Goal: Task Accomplishment & Management: Use online tool/utility

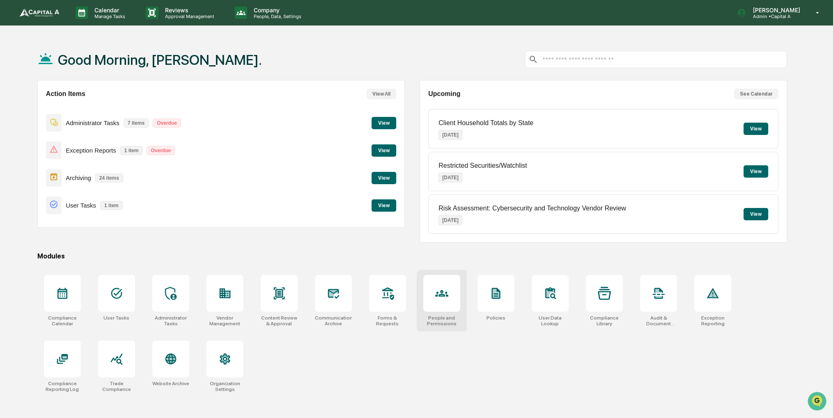
click at [446, 298] on icon at bounding box center [441, 293] width 13 height 13
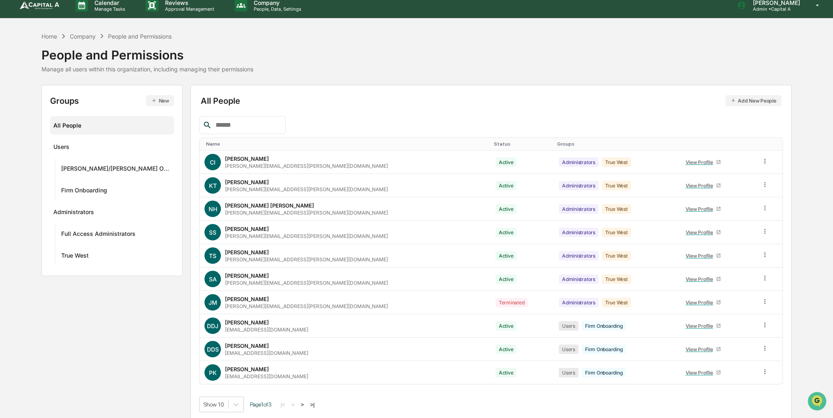
scroll to position [9, 0]
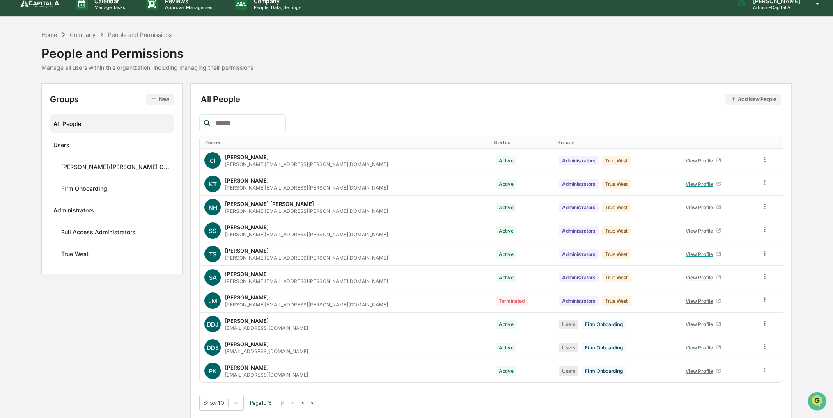
click at [300, 403] on button ">" at bounding box center [302, 403] width 8 height 7
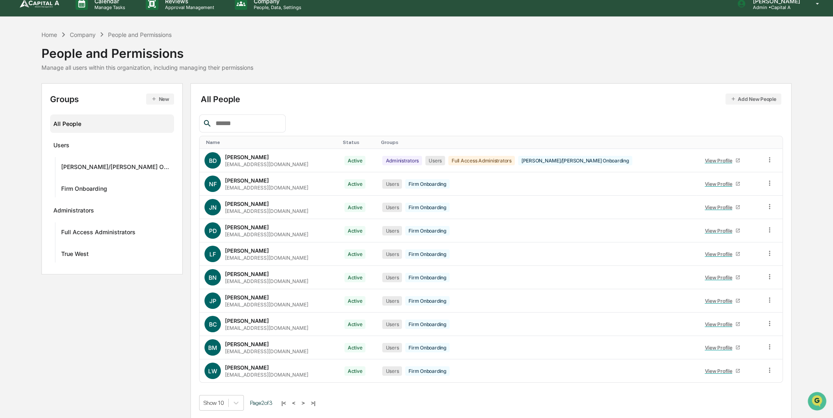
click at [394, 52] on div "Home Company People and Permissions People and Permissions Manage all users wit…" at bounding box center [415, 50] width 749 height 41
click at [109, 9] on p "Manage Tasks" at bounding box center [108, 8] width 41 height 6
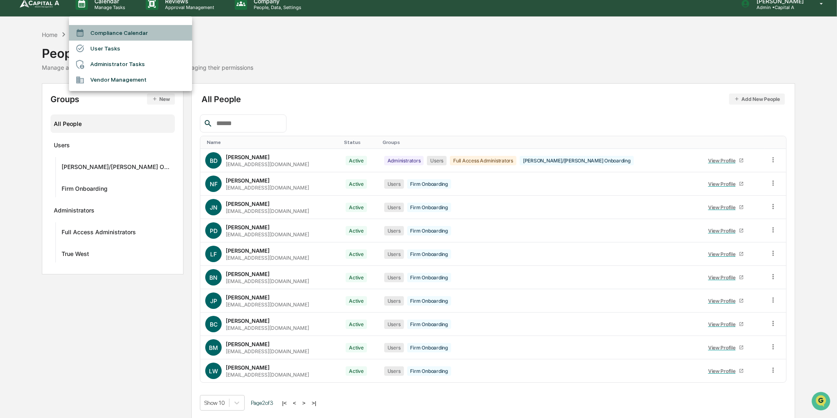
click at [109, 30] on li "Compliance Calendar" at bounding box center [130, 33] width 123 height 16
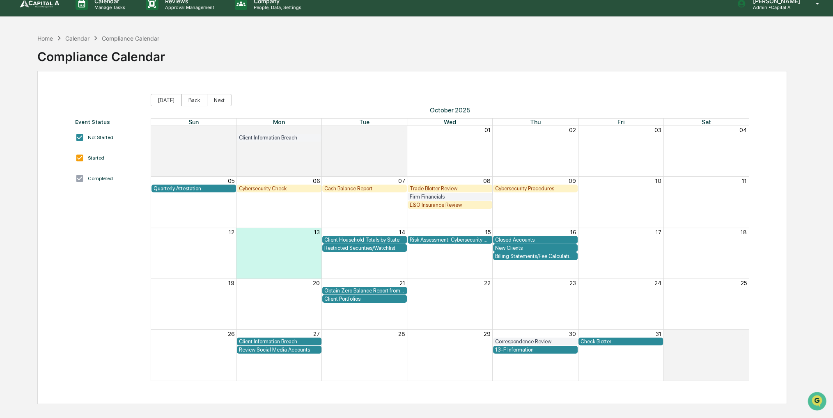
click at [449, 187] on div "Trade Blotter Review" at bounding box center [450, 188] width 80 height 6
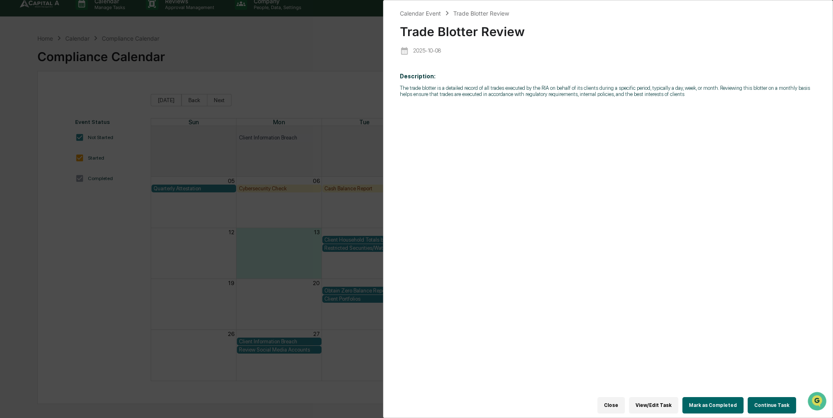
click at [759, 401] on button "Continue Task" at bounding box center [771, 405] width 48 height 16
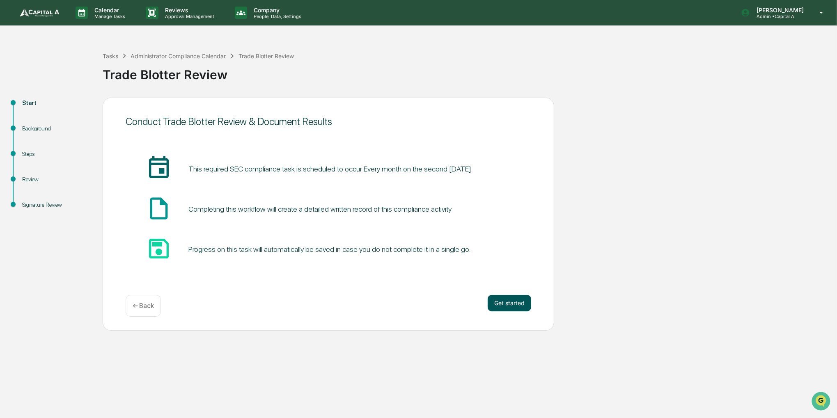
click at [523, 307] on button "Get started" at bounding box center [510, 303] width 44 height 16
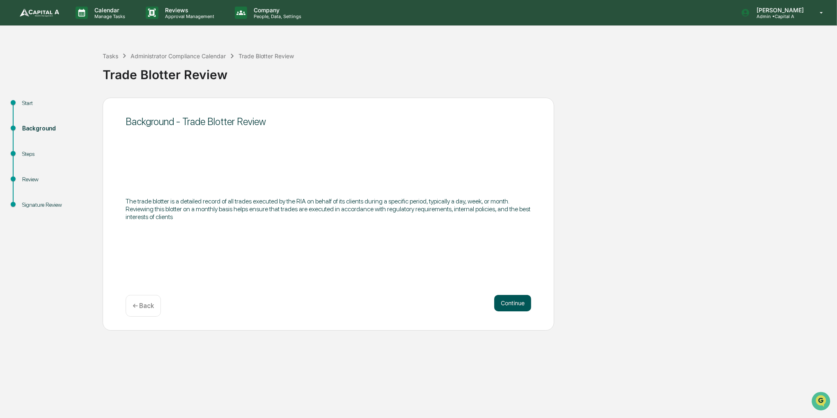
click at [522, 307] on button "Continue" at bounding box center [512, 303] width 37 height 16
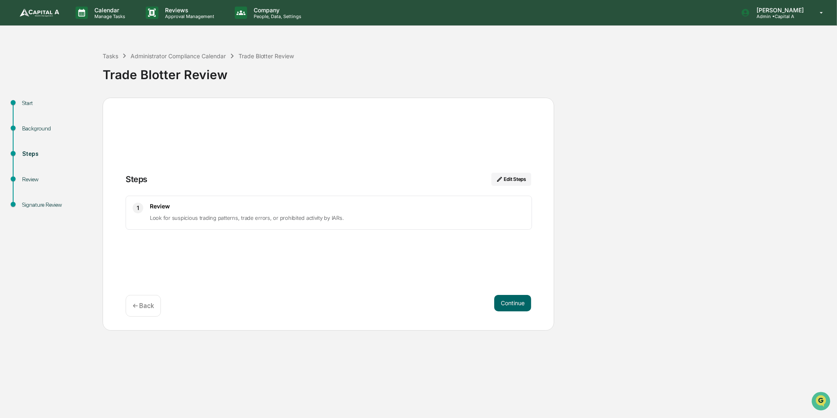
click at [522, 307] on button "Continue" at bounding box center [512, 303] width 37 height 16
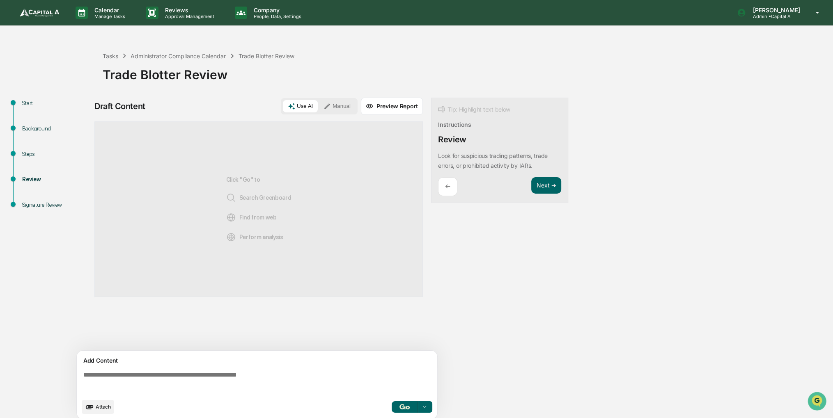
click at [355, 101] on div "Use AI Manual" at bounding box center [319, 106] width 77 height 16
click at [351, 112] on button "Manual" at bounding box center [336, 106] width 37 height 12
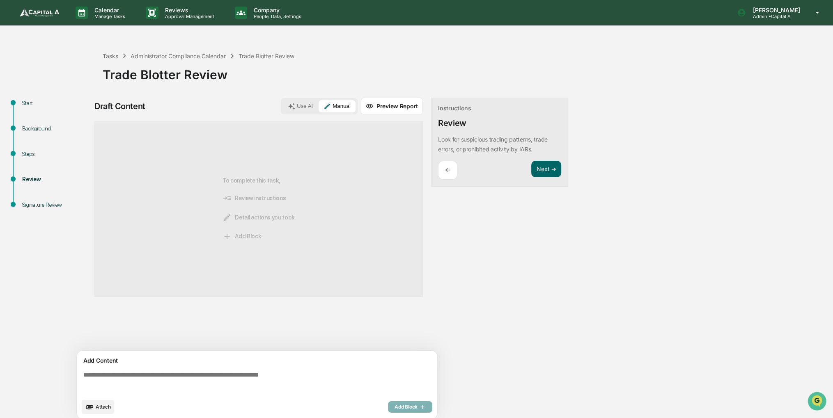
click at [105, 405] on span "Attach" at bounding box center [103, 407] width 15 height 6
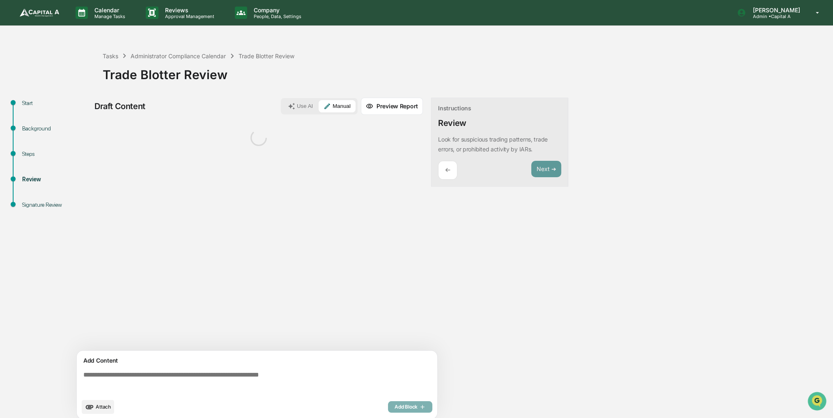
scroll to position [6, 0]
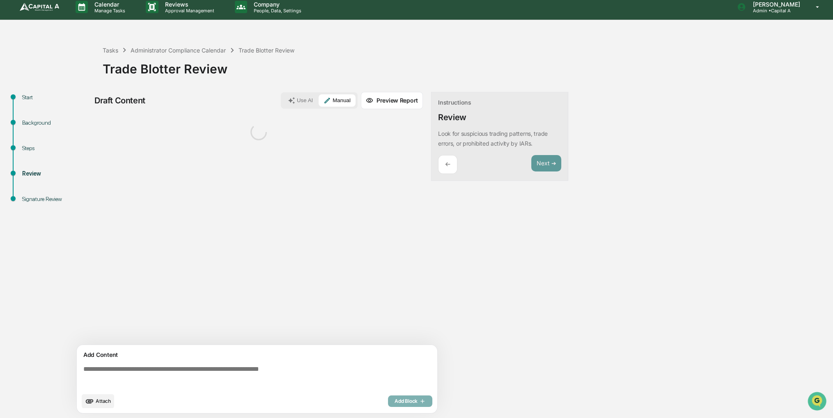
click at [135, 368] on textarea at bounding box center [258, 377] width 357 height 30
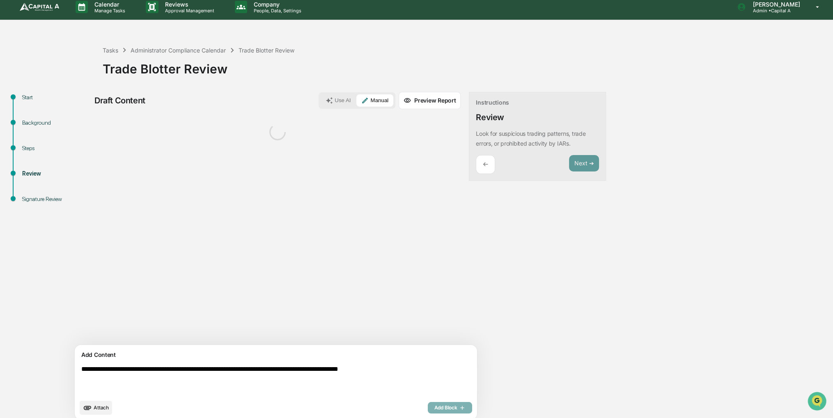
type textarea "**********"
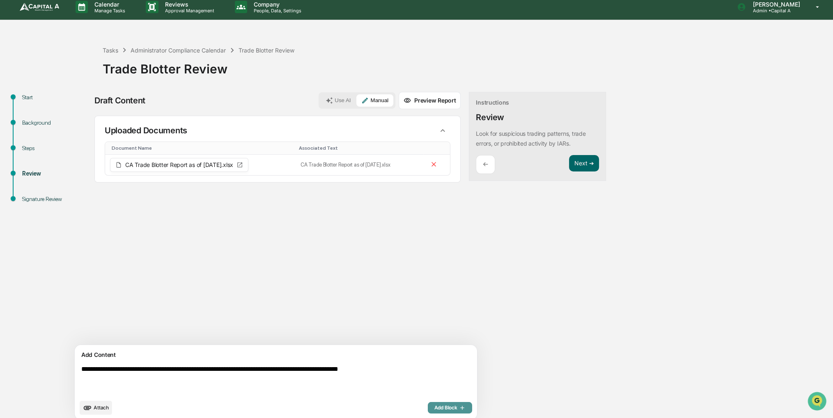
click at [434, 405] on span "Add Block" at bounding box center [449, 408] width 31 height 7
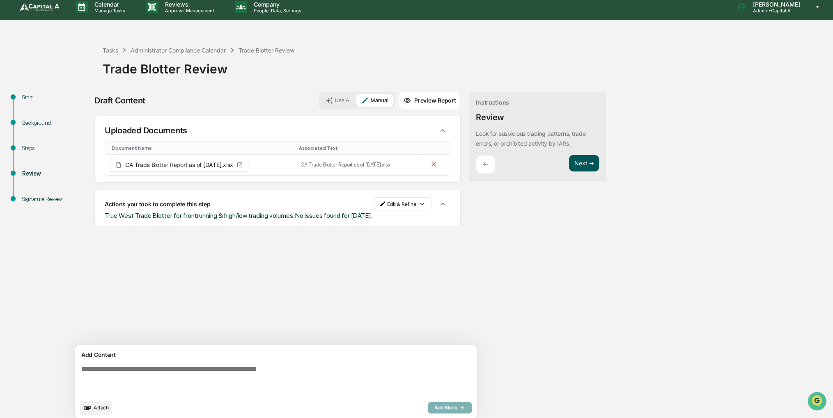
click at [569, 169] on button "Next ➔" at bounding box center [584, 163] width 30 height 17
click at [569, 164] on button "Next ➔" at bounding box center [584, 163] width 30 height 17
click at [569, 162] on button "Next ➔" at bounding box center [584, 163] width 30 height 17
drag, startPoint x: 378, startPoint y: 284, endPoint x: 335, endPoint y: 289, distance: 43.4
click at [335, 289] on div "Sources Uploaded Documents Document Name Associated Text CA Trade Blotter Repor…" at bounding box center [277, 230] width 366 height 229
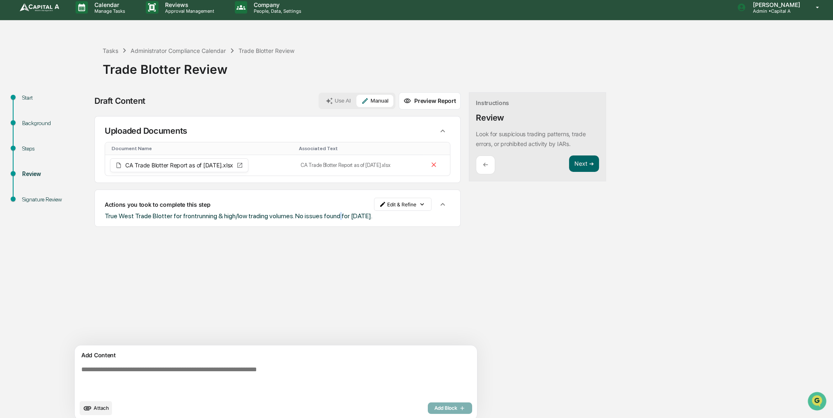
scroll to position [0, 0]
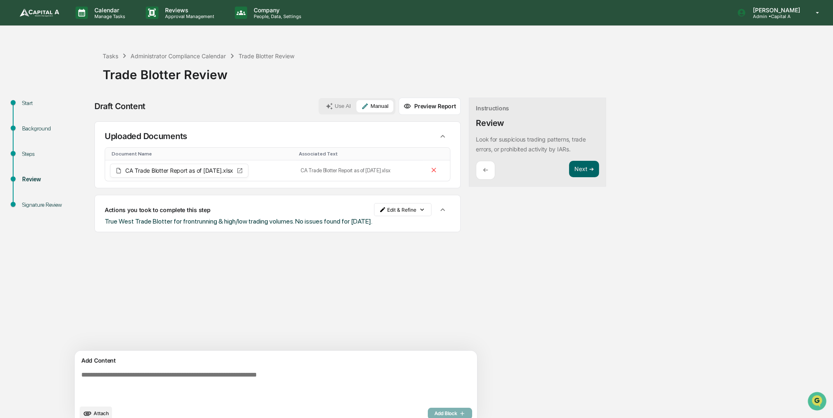
click at [473, 254] on div "Draft Content Use AI Manual Preview Report Sources Uploaded Documents Document …" at bounding box center [324, 264] width 460 height 333
click at [569, 170] on button "Next ➔" at bounding box center [584, 169] width 30 height 17
click at [569, 172] on button "Next ➔" at bounding box center [584, 169] width 30 height 17
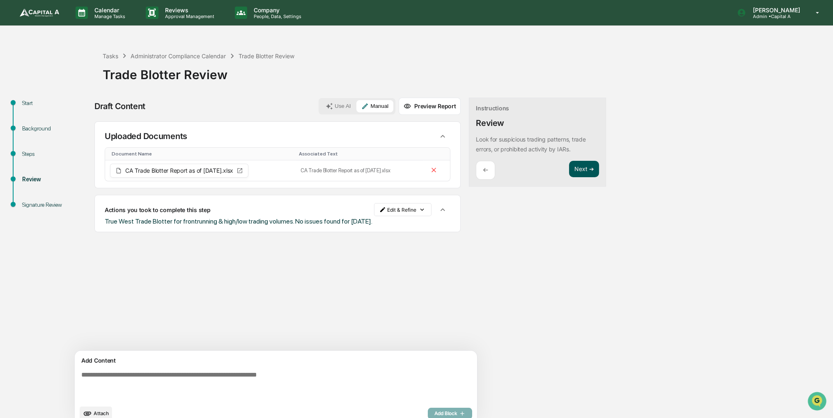
click at [569, 172] on button "Next ➔" at bounding box center [584, 169] width 30 height 17
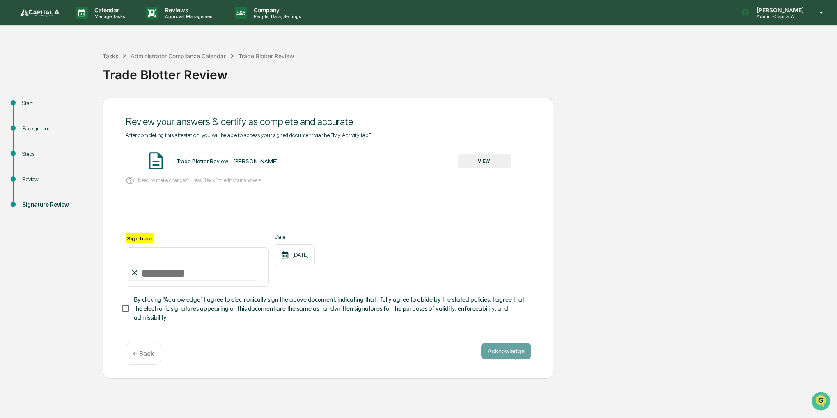
click at [167, 261] on input "Sign here" at bounding box center [197, 266] width 143 height 39
type input "**********"
click at [169, 316] on span "By clicking "Acknowledge" I agree to electronically sign the above document, in…" at bounding box center [329, 308] width 391 height 27
click at [480, 160] on button "VIEW" at bounding box center [484, 161] width 53 height 14
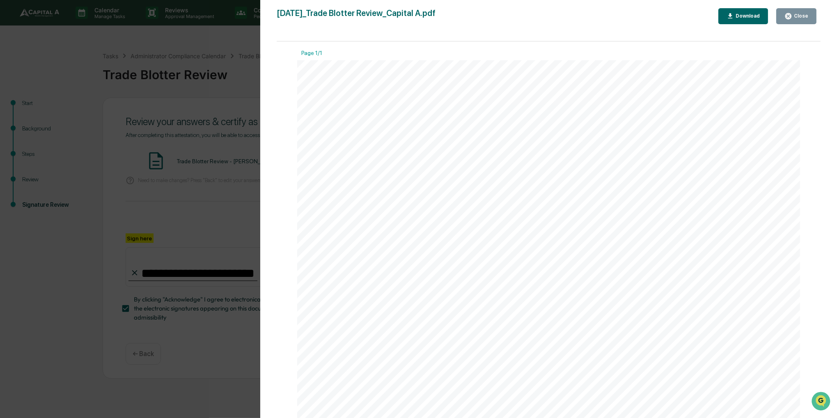
click at [798, 15] on div "Close" at bounding box center [800, 16] width 16 height 6
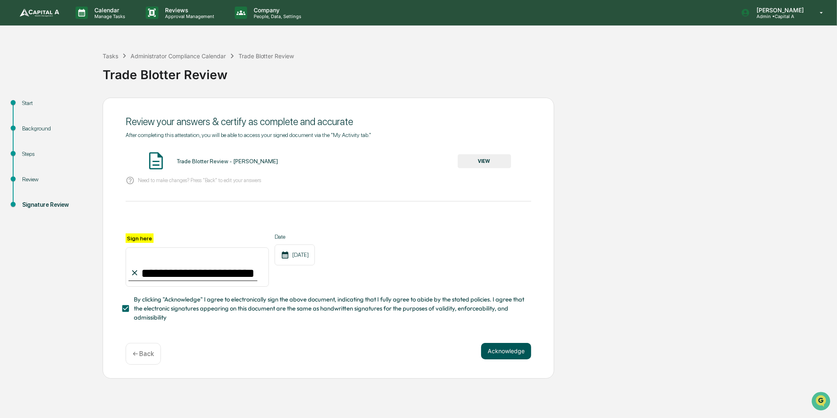
click at [501, 354] on button "Acknowledge" at bounding box center [506, 351] width 50 height 16
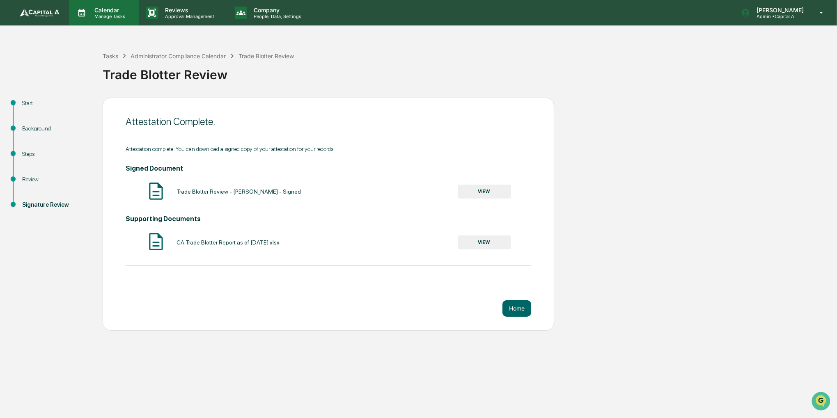
click at [109, 20] on div "Calendar Manage Tasks" at bounding box center [104, 12] width 70 height 25
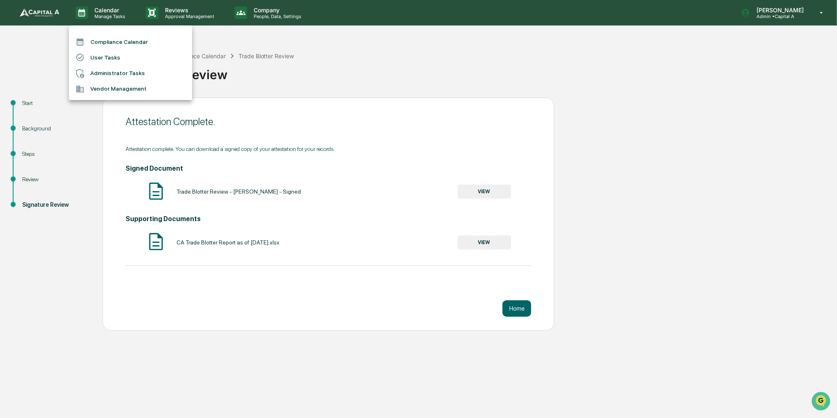
click at [110, 33] on ul "Compliance Calendar User Tasks Administrator Tasks Vendor Management" at bounding box center [130, 62] width 123 height 75
click at [111, 40] on li "Compliance Calendar" at bounding box center [130, 42] width 123 height 16
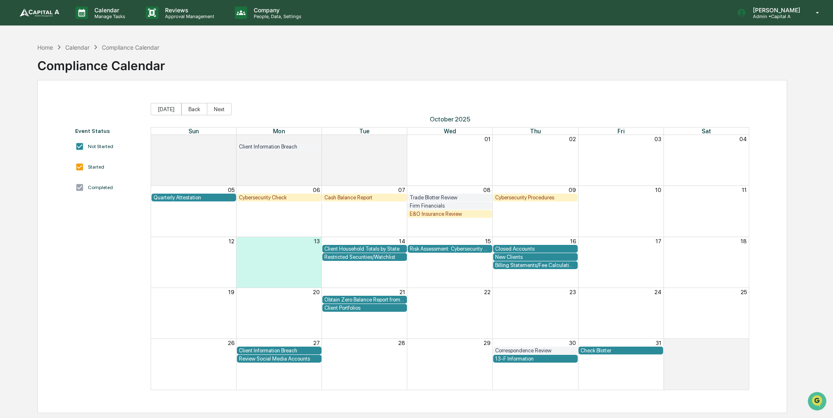
drag, startPoint x: 294, startPoint y: 49, endPoint x: 261, endPoint y: 57, distance: 34.1
click at [261, 57] on div "Home Calendar Compliance Calendar Compliance Calendar" at bounding box center [411, 59] width 749 height 41
click at [200, 107] on button "Back" at bounding box center [194, 109] width 26 height 12
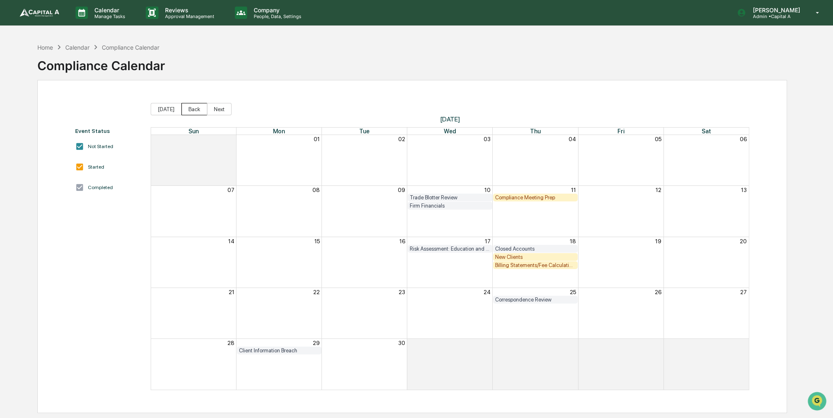
click at [201, 110] on button "Back" at bounding box center [194, 109] width 26 height 12
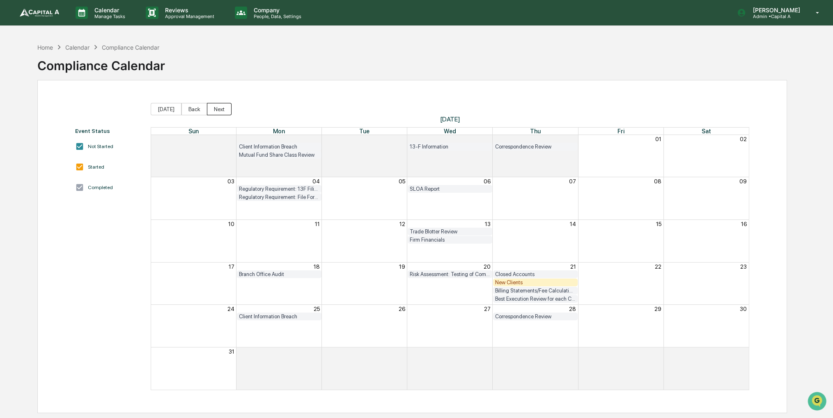
click at [217, 111] on button "Next" at bounding box center [219, 109] width 25 height 12
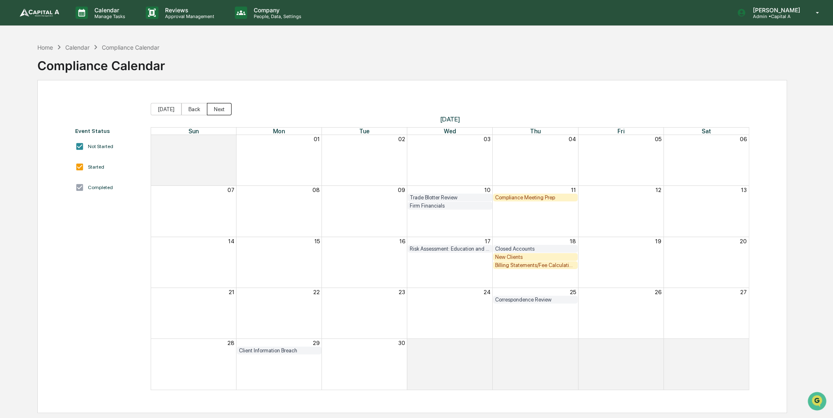
click at [215, 108] on button "Next" at bounding box center [219, 109] width 25 height 12
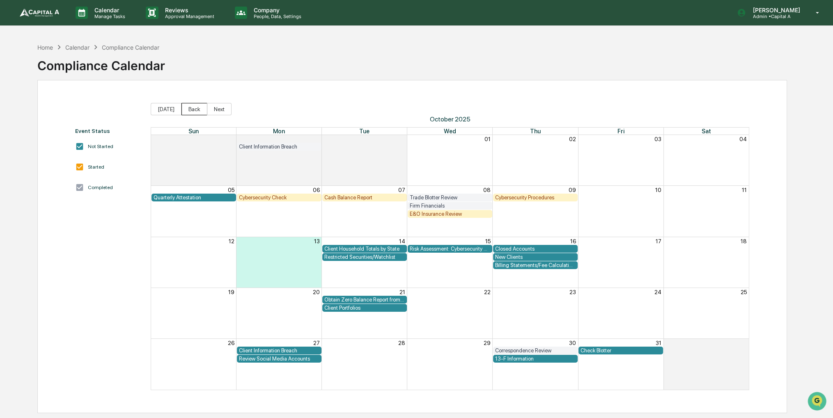
click at [192, 106] on button "Back" at bounding box center [194, 109] width 26 height 12
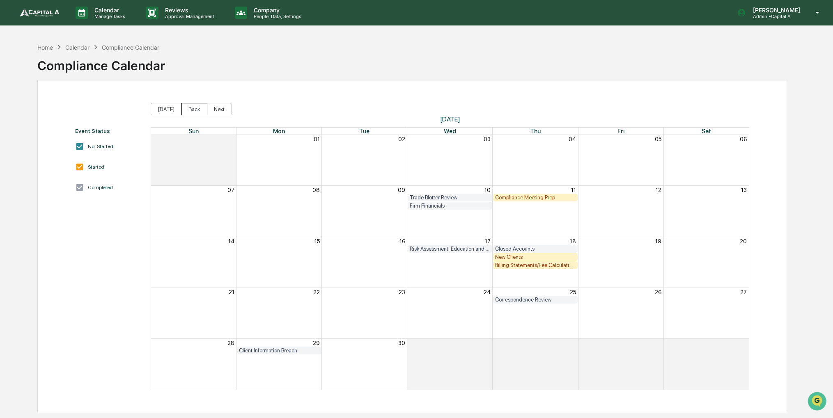
click at [193, 108] on button "Back" at bounding box center [194, 109] width 26 height 12
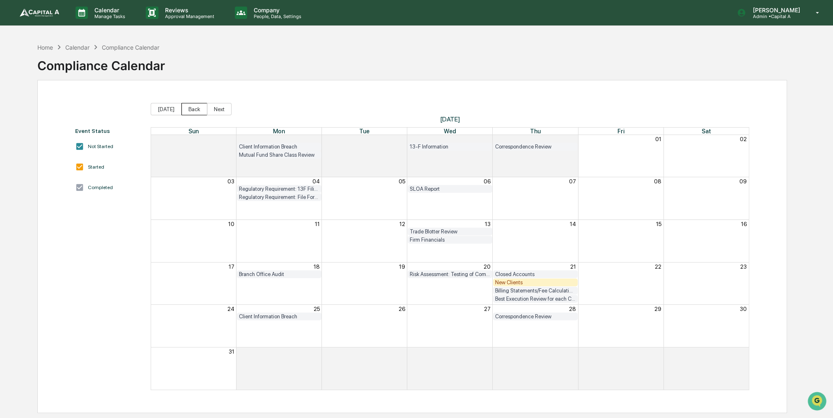
click at [192, 108] on button "Back" at bounding box center [194, 109] width 26 height 12
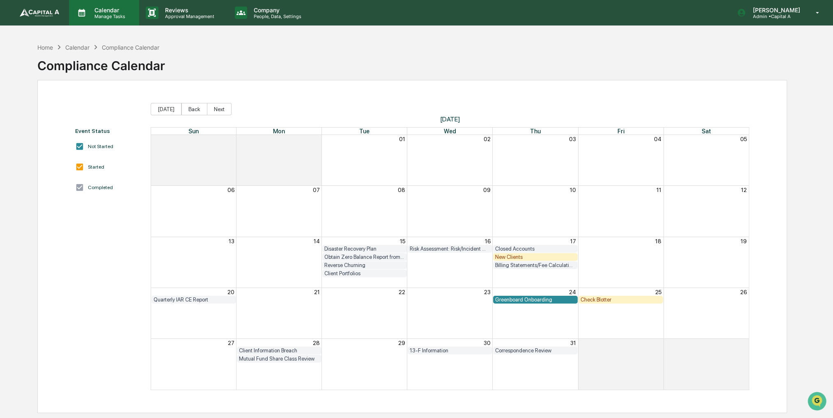
click at [114, 12] on p "Calendar" at bounding box center [108, 10] width 41 height 7
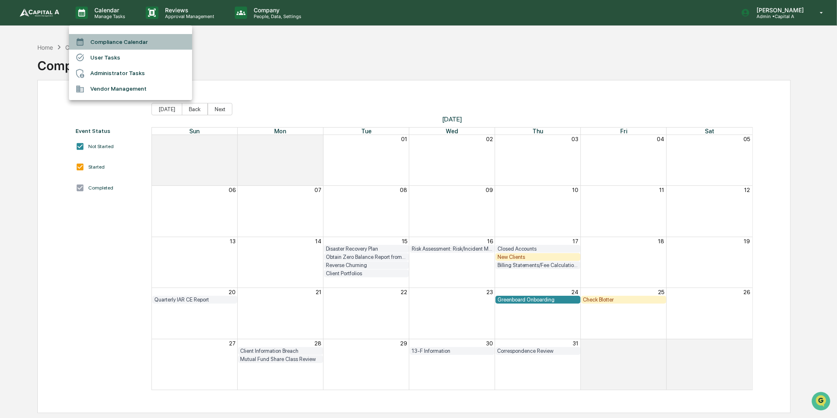
click at [114, 38] on li "Compliance Calendar" at bounding box center [130, 42] width 123 height 16
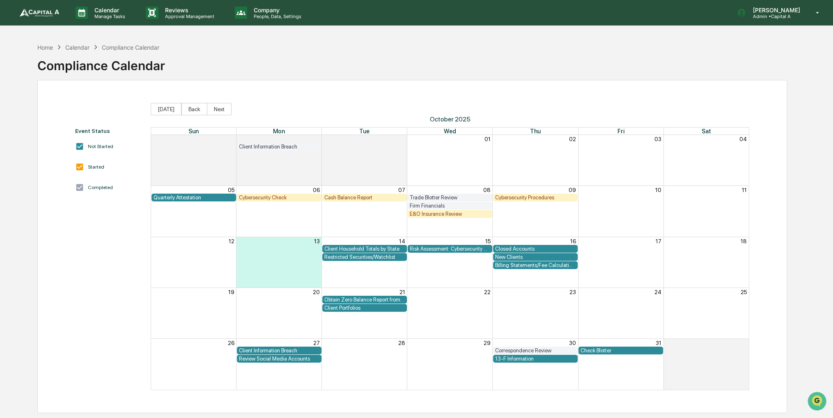
click at [286, 359] on div "Review Social Media Accounts" at bounding box center [279, 359] width 80 height 6
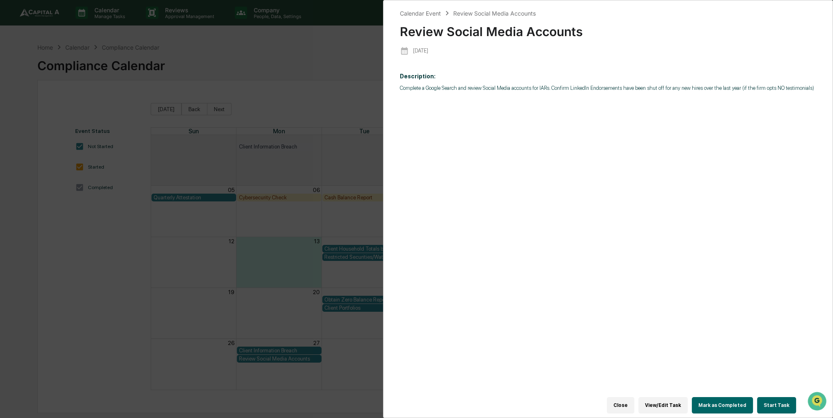
click at [767, 398] on button "Start Task" at bounding box center [776, 405] width 39 height 16
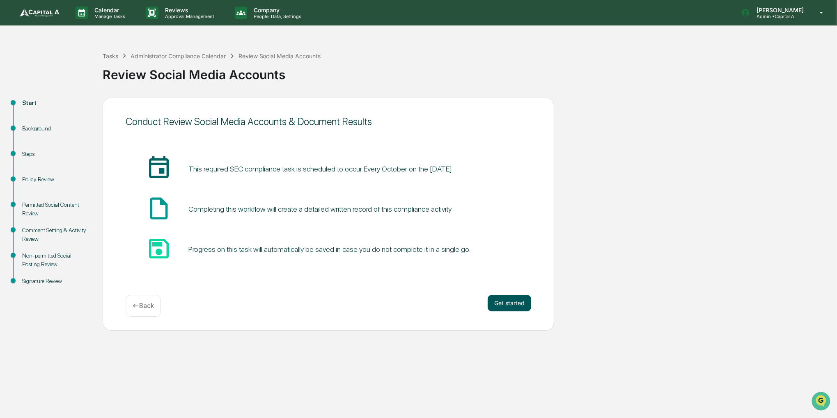
click at [515, 305] on button "Get started" at bounding box center [510, 303] width 44 height 16
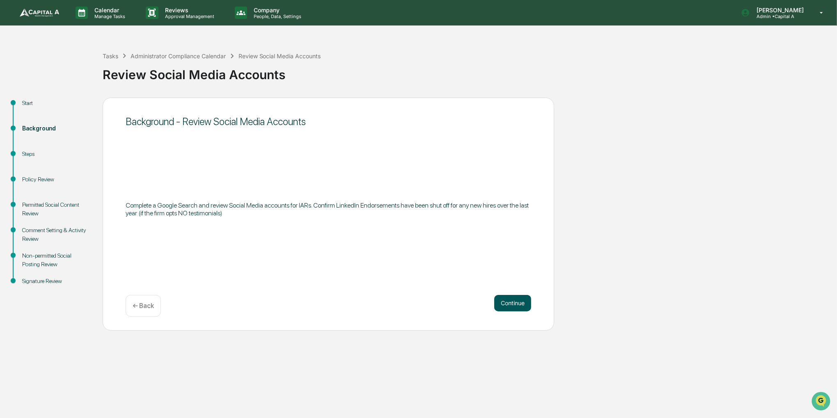
click at [515, 305] on button "Continue" at bounding box center [512, 303] width 37 height 16
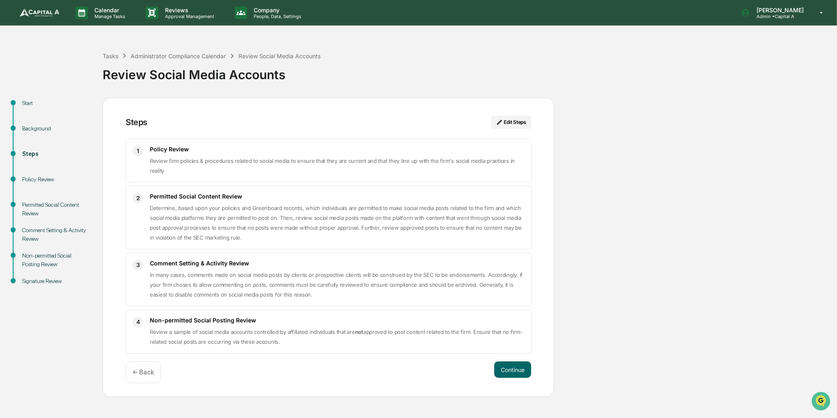
click at [506, 381] on div "Continue ← Back" at bounding box center [328, 373] width 405 height 22
click at [507, 369] on button "Continue" at bounding box center [512, 370] width 37 height 16
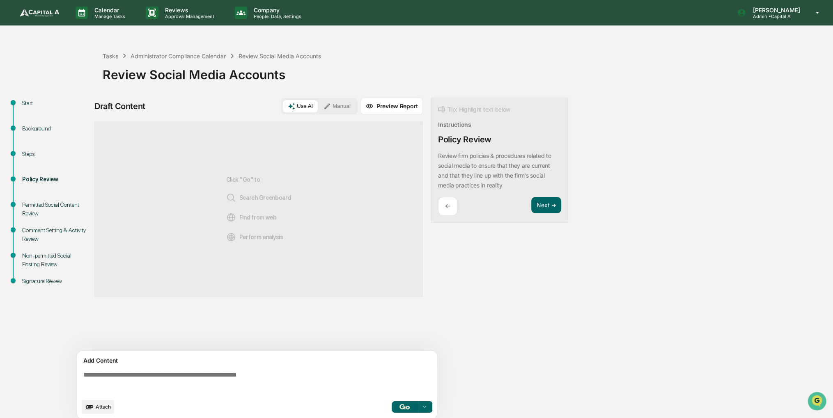
click at [337, 115] on div "Draft Content Use AI Manual Preview Report Sources Click "Go" to Search Greenbo…" at bounding box center [258, 261] width 328 height 327
click at [337, 113] on div "Use AI Manual" at bounding box center [319, 106] width 77 height 16
click at [336, 110] on button "Manual" at bounding box center [336, 106] width 37 height 12
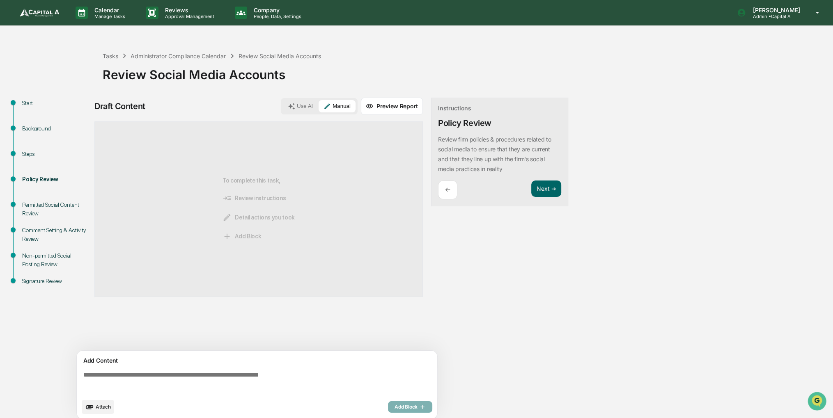
click at [222, 393] on textarea at bounding box center [258, 383] width 357 height 30
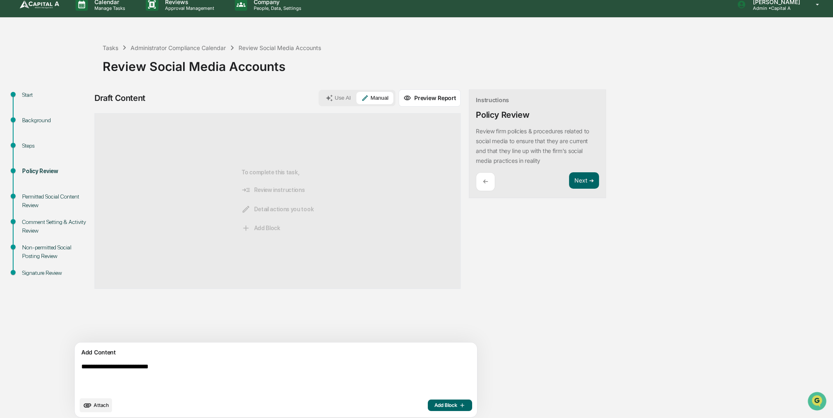
scroll to position [12, 0]
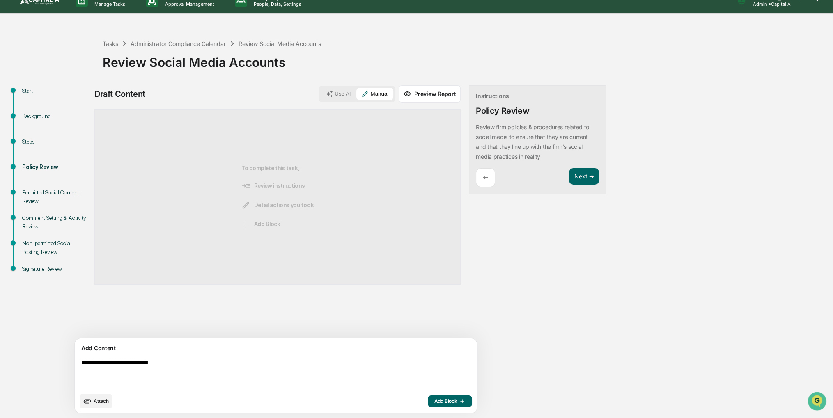
type textarea "**********"
click at [434, 400] on span "Add Block" at bounding box center [449, 401] width 31 height 7
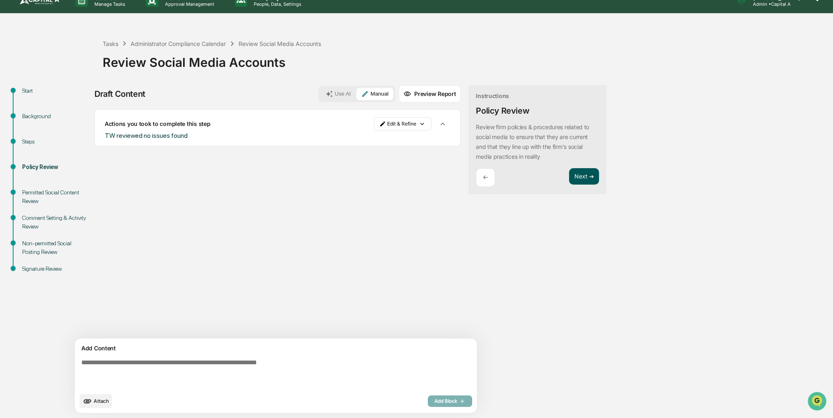
click at [569, 174] on button "Next ➔" at bounding box center [584, 176] width 30 height 17
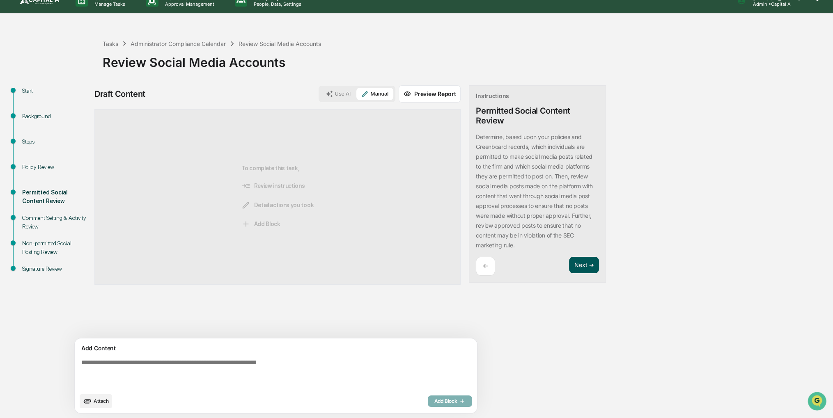
click at [569, 266] on button "Next ➔" at bounding box center [584, 265] width 30 height 17
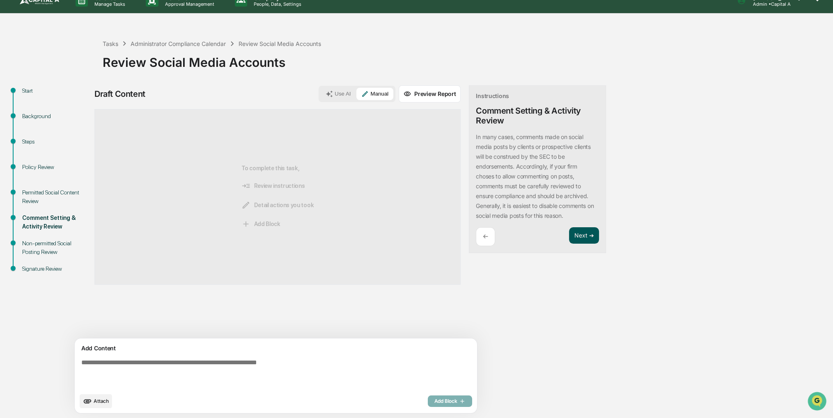
click at [569, 238] on button "Next ➔" at bounding box center [584, 235] width 30 height 17
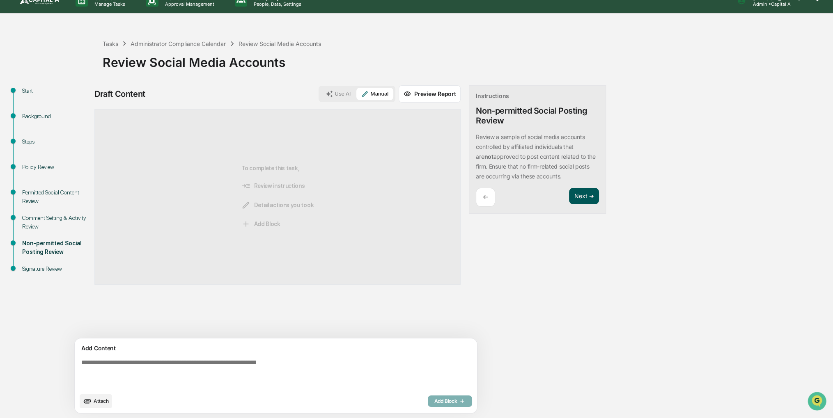
click at [569, 198] on button "Next ➔" at bounding box center [584, 196] width 30 height 17
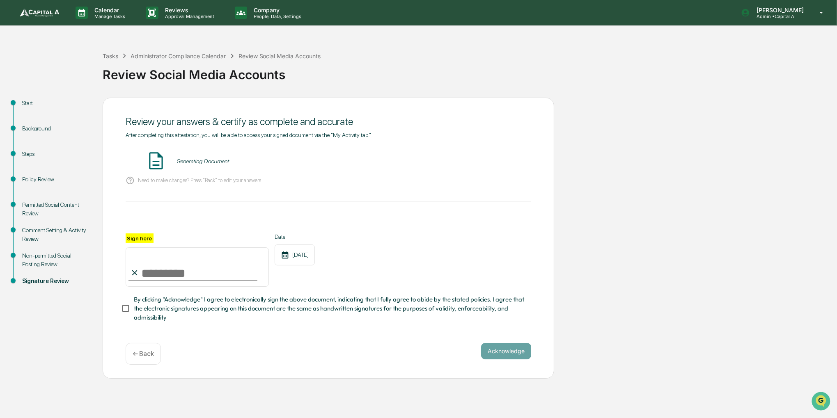
click at [211, 269] on input "Sign here" at bounding box center [197, 266] width 143 height 39
type input "**********"
click at [185, 309] on span "By clicking "Acknowledge" I agree to electronically sign the above document, in…" at bounding box center [329, 308] width 391 height 27
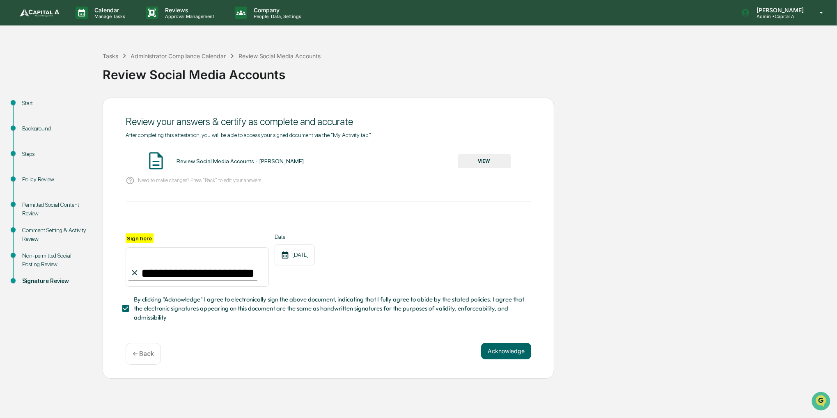
click at [461, 162] on button "VIEW" at bounding box center [484, 161] width 53 height 14
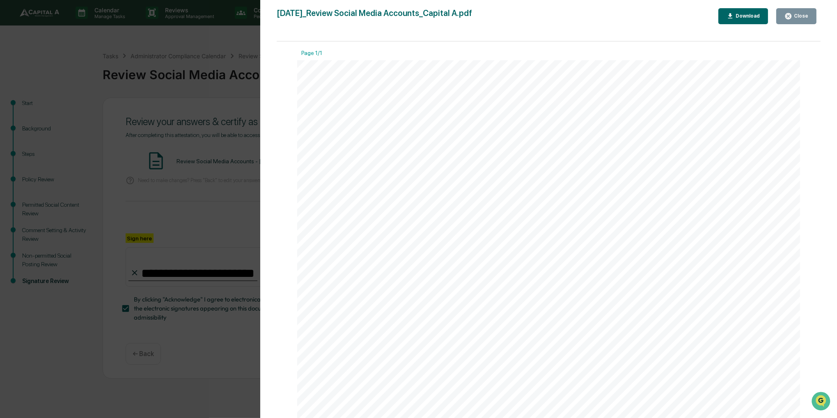
click at [781, 11] on button "Close" at bounding box center [796, 16] width 40 height 16
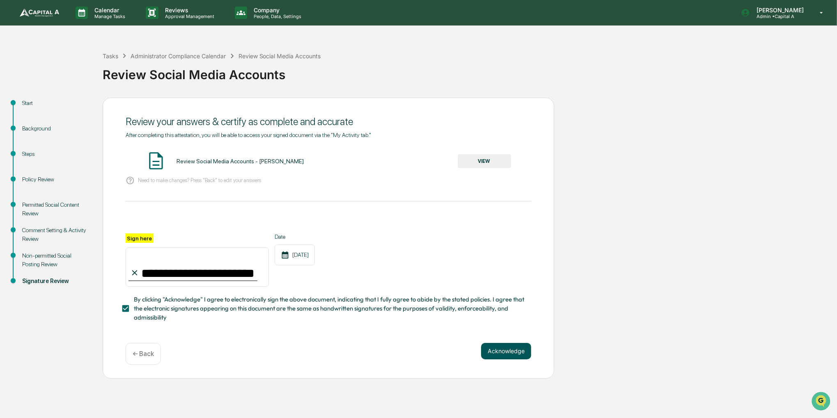
click at [500, 351] on button "Acknowledge" at bounding box center [506, 351] width 50 height 16
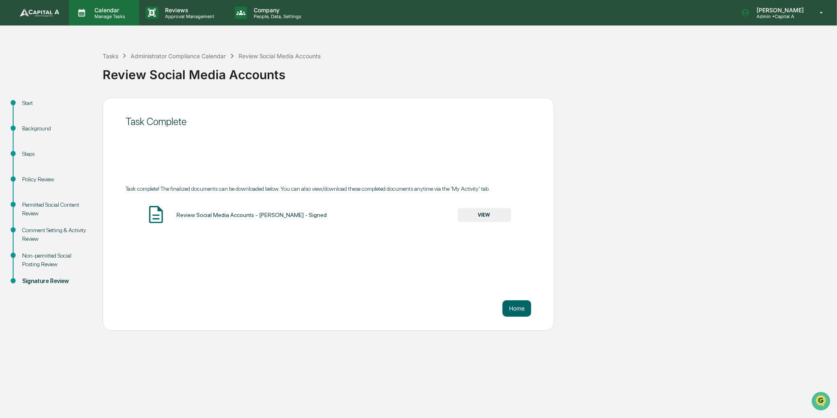
click at [100, 13] on p "Calendar" at bounding box center [108, 10] width 41 height 7
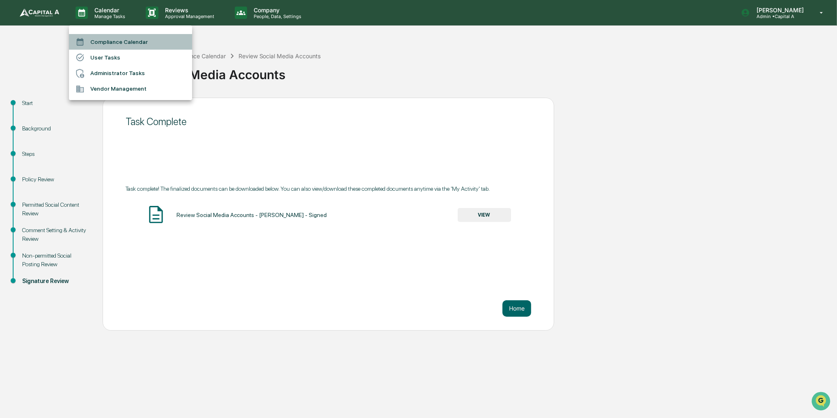
click at [103, 47] on li "Compliance Calendar" at bounding box center [130, 42] width 123 height 16
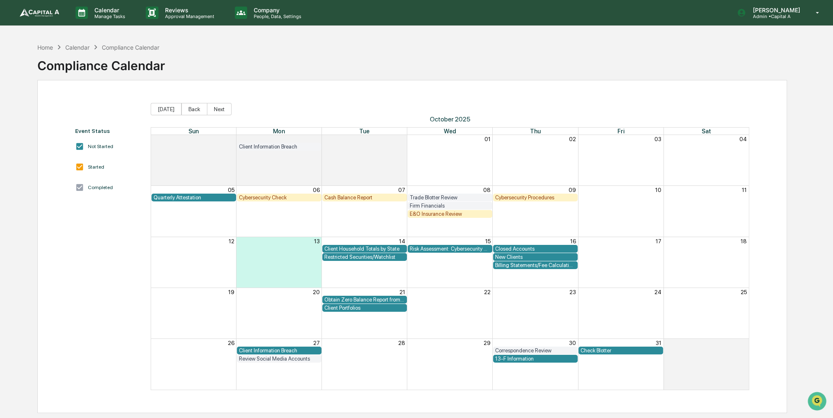
drag, startPoint x: 343, startPoint y: 57, endPoint x: 334, endPoint y: 57, distance: 9.4
click at [334, 57] on div "Home Calendar Compliance Calendar Compliance Calendar" at bounding box center [411, 59] width 749 height 41
click at [370, 247] on div "Client Household Totals by State" at bounding box center [364, 249] width 80 height 6
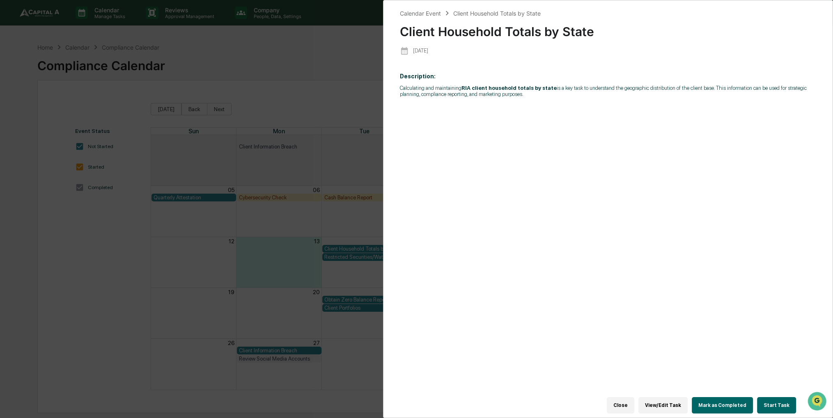
click at [778, 397] on button "Start Task" at bounding box center [776, 405] width 39 height 16
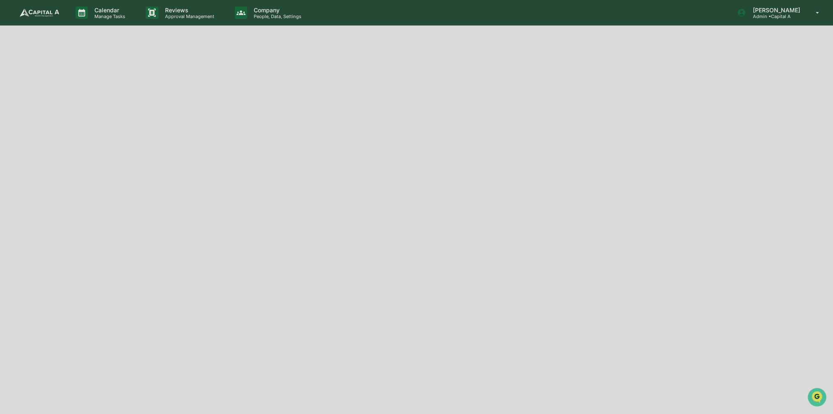
click at [765, 404] on div at bounding box center [424, 236] width 849 height 472
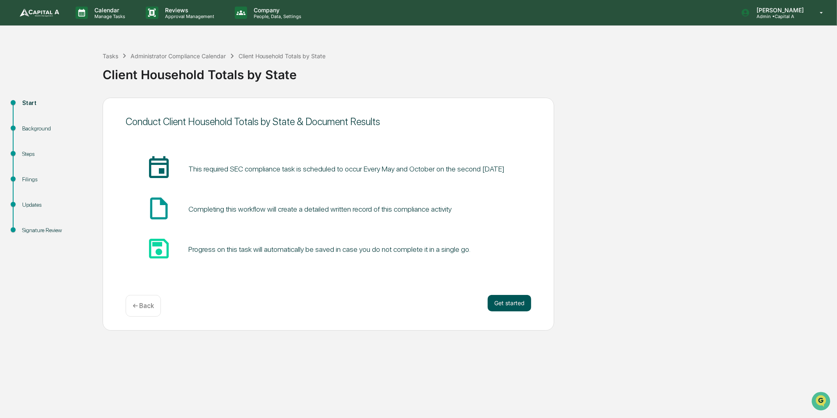
click at [498, 305] on button "Get started" at bounding box center [510, 303] width 44 height 16
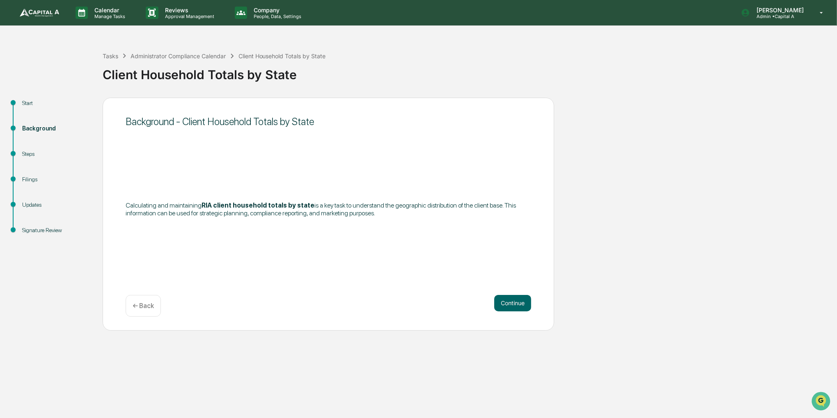
click at [498, 305] on button "Continue" at bounding box center [512, 303] width 37 height 16
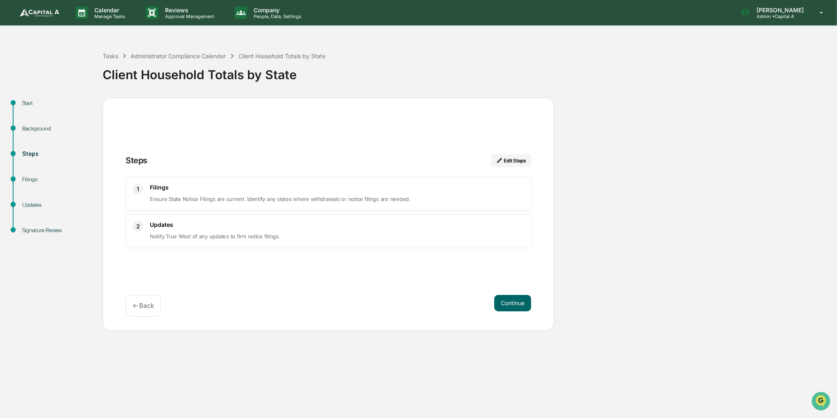
click at [498, 305] on button "Continue" at bounding box center [512, 303] width 37 height 16
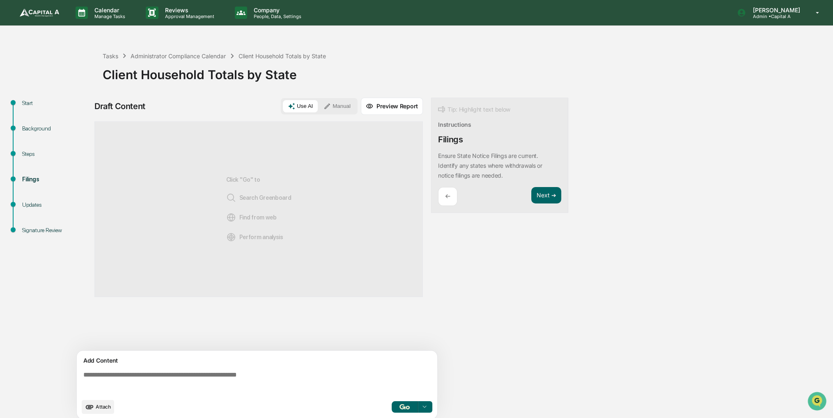
click at [330, 111] on button "Manual" at bounding box center [336, 106] width 37 height 12
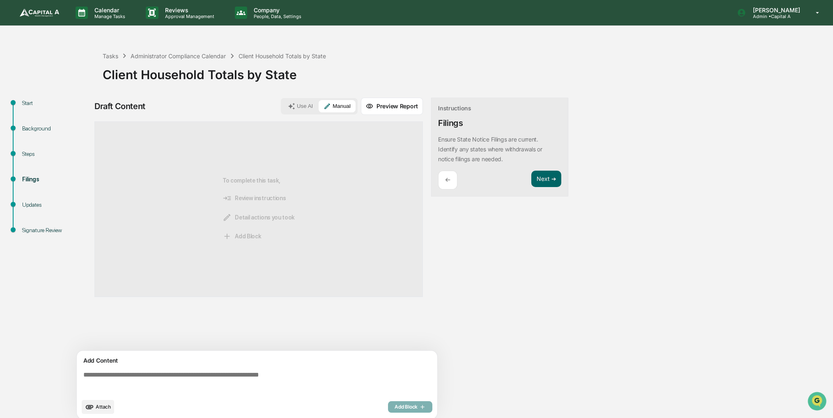
click at [89, 414] on div "Add Content Attach Add Block" at bounding box center [257, 385] width 360 height 68
click at [100, 400] on button "Attach" at bounding box center [98, 407] width 32 height 14
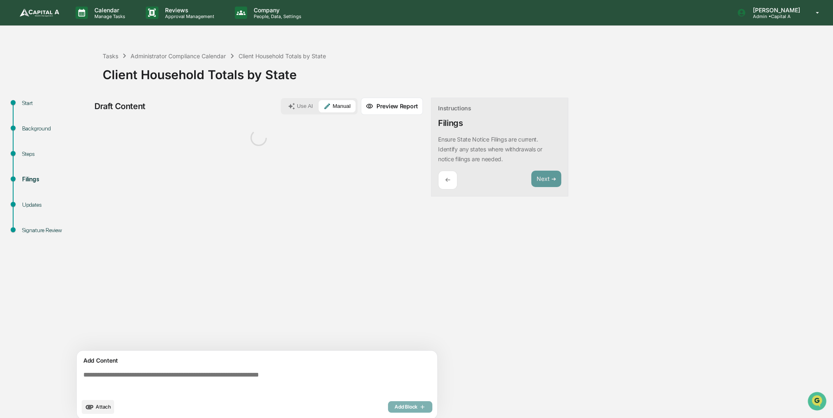
scroll to position [6, 0]
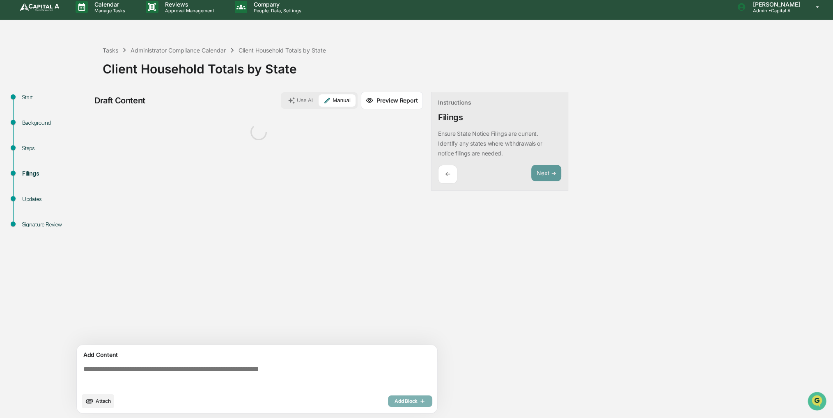
click at [143, 380] on textarea at bounding box center [258, 377] width 357 height 30
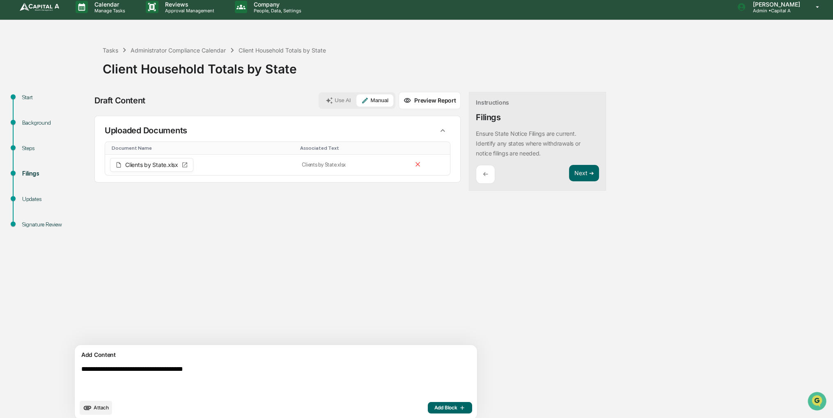
type textarea "**********"
click at [434, 409] on span "Add Block" at bounding box center [449, 408] width 31 height 7
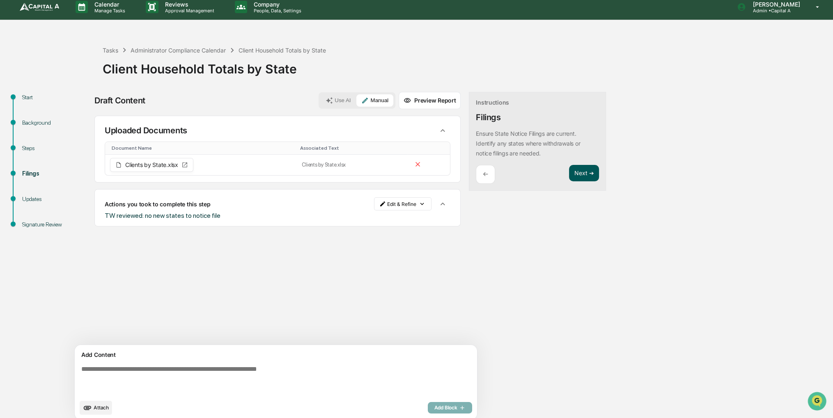
click at [569, 172] on button "Next ➔" at bounding box center [584, 173] width 30 height 17
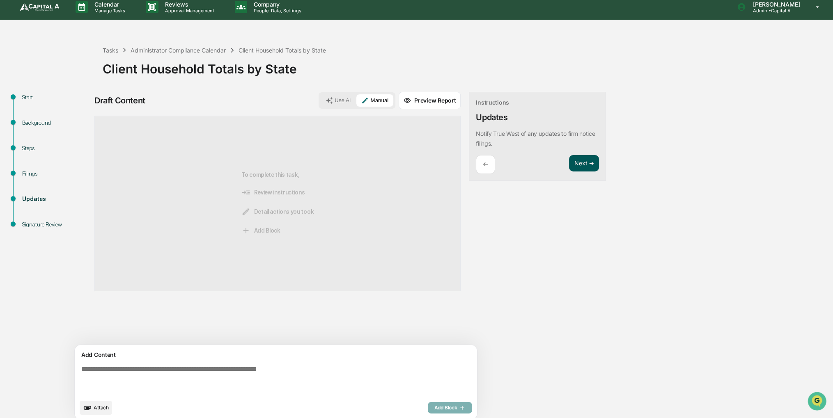
click at [569, 163] on button "Next ➔" at bounding box center [584, 163] width 30 height 17
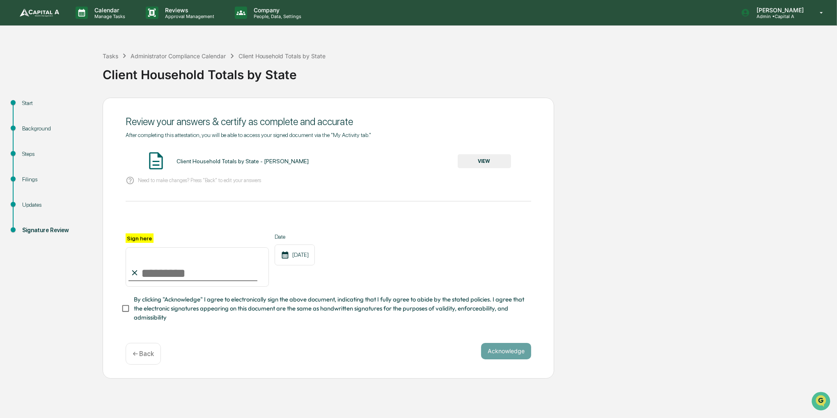
click at [156, 276] on input "Sign here" at bounding box center [197, 266] width 143 height 39
type input "**********"
click at [190, 303] on span "By clicking "Acknowledge" I agree to electronically sign the above document, in…" at bounding box center [329, 308] width 391 height 27
click at [483, 158] on button "VIEW" at bounding box center [484, 161] width 53 height 14
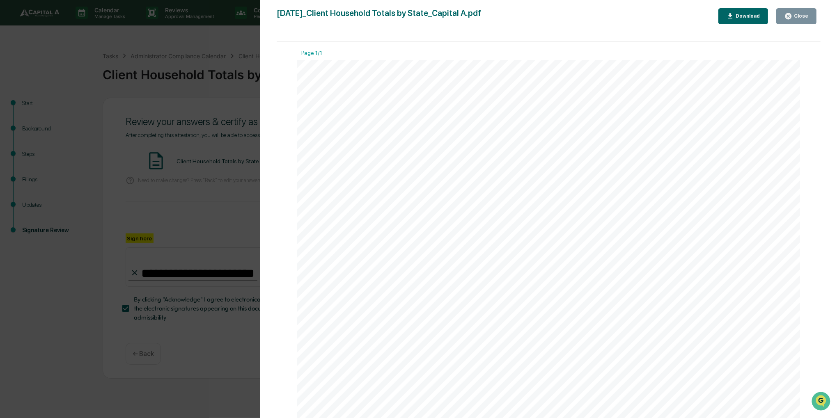
click at [783, 16] on button "Close" at bounding box center [796, 16] width 40 height 16
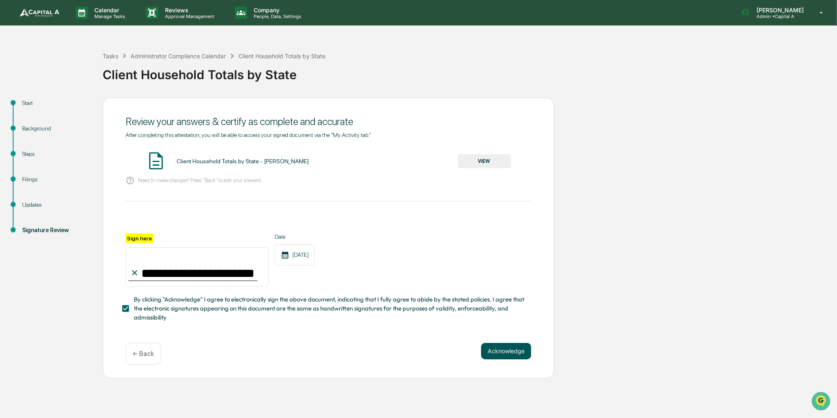
click at [509, 348] on button "Acknowledge" at bounding box center [506, 351] width 50 height 16
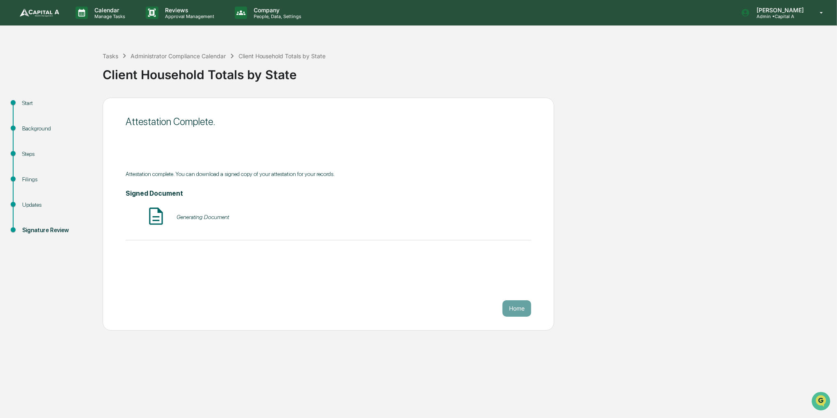
drag, startPoint x: 306, startPoint y: 147, endPoint x: 271, endPoint y: 147, distance: 34.9
click at [271, 147] on div "Attestation Complete. Attestation complete. You can download a signed copy of y…" at bounding box center [328, 214] width 451 height 233
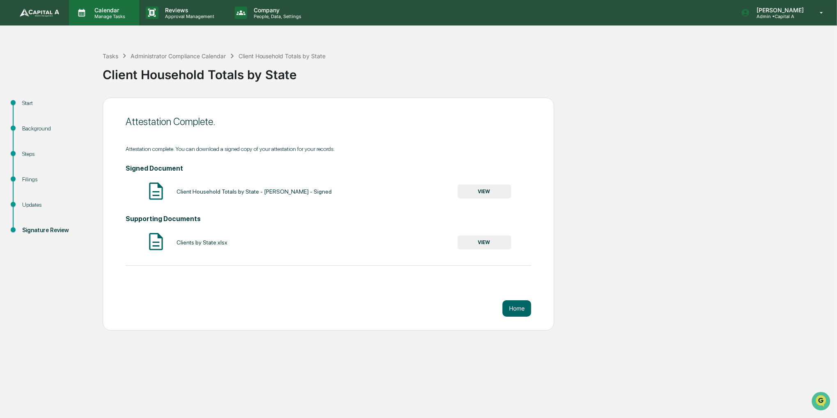
click at [105, 22] on div "Calendar Manage Tasks" at bounding box center [104, 12] width 70 height 25
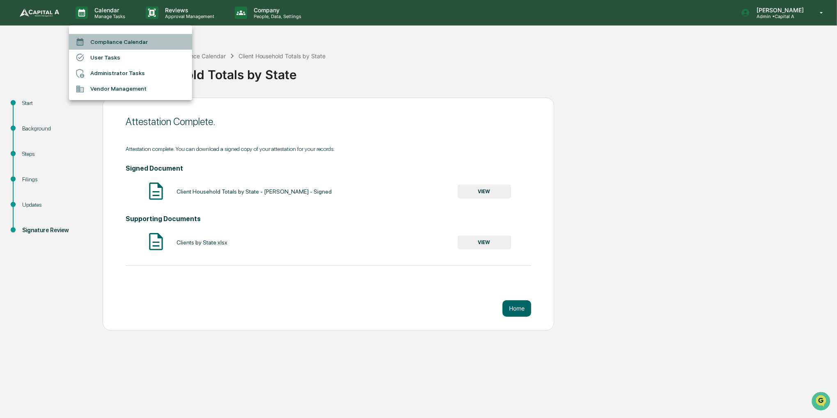
click at [105, 39] on li "Compliance Calendar" at bounding box center [130, 42] width 123 height 16
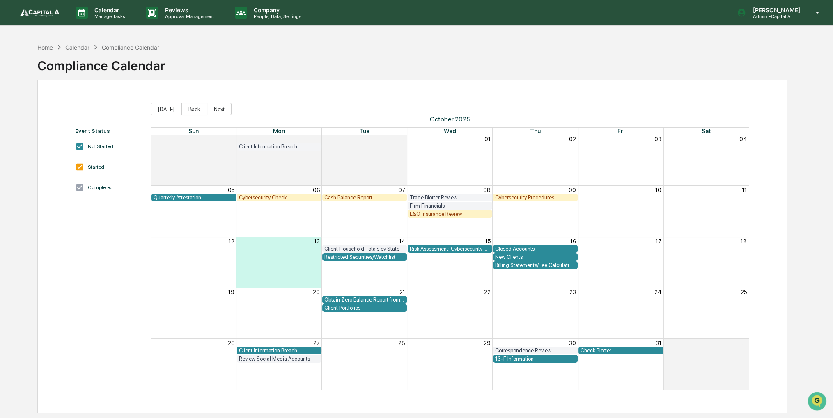
drag, startPoint x: 102, startPoint y: 296, endPoint x: 87, endPoint y: 298, distance: 14.9
click at [87, 298] on div "Event Status Not Started Started Completed" at bounding box center [108, 259] width 67 height 263
click at [499, 356] on div "13-F Information" at bounding box center [535, 359] width 80 height 6
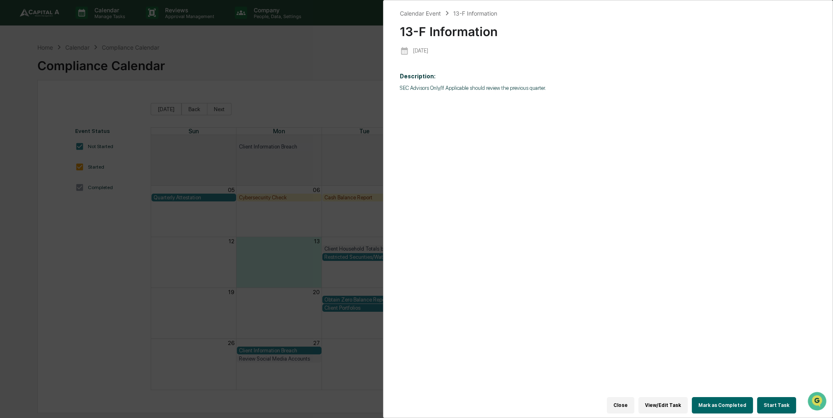
click at [771, 398] on button "Start Task" at bounding box center [776, 405] width 39 height 16
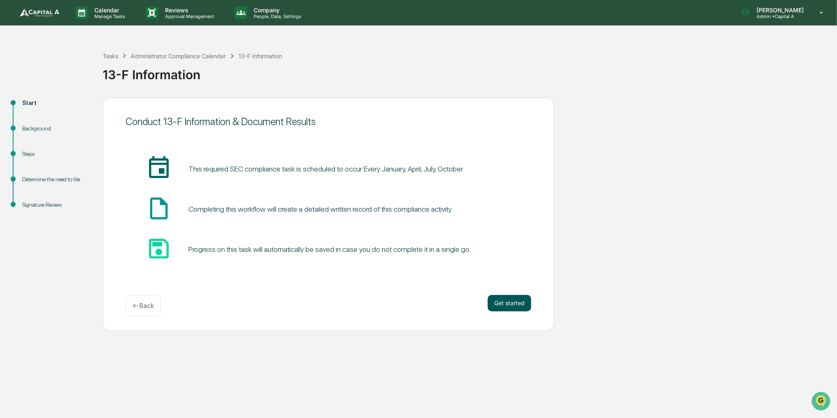
click at [509, 307] on button "Get started" at bounding box center [510, 303] width 44 height 16
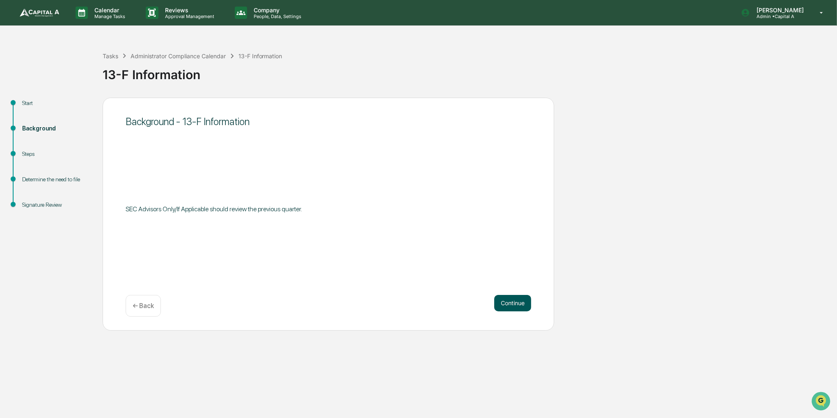
click at [509, 307] on button "Continue" at bounding box center [512, 303] width 37 height 16
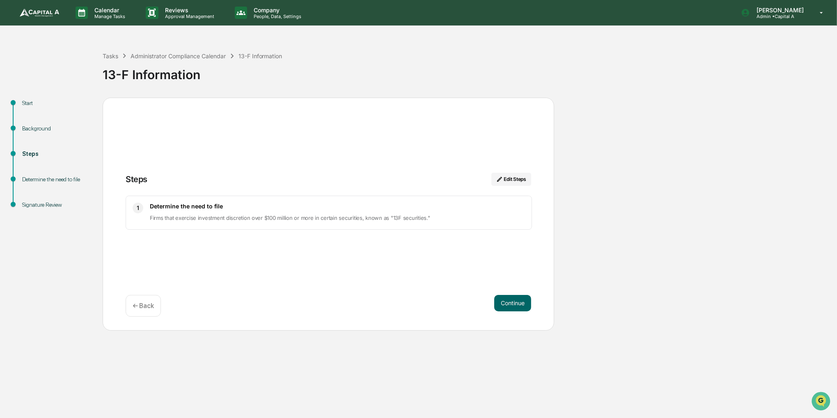
click at [509, 307] on button "Continue" at bounding box center [512, 303] width 37 height 16
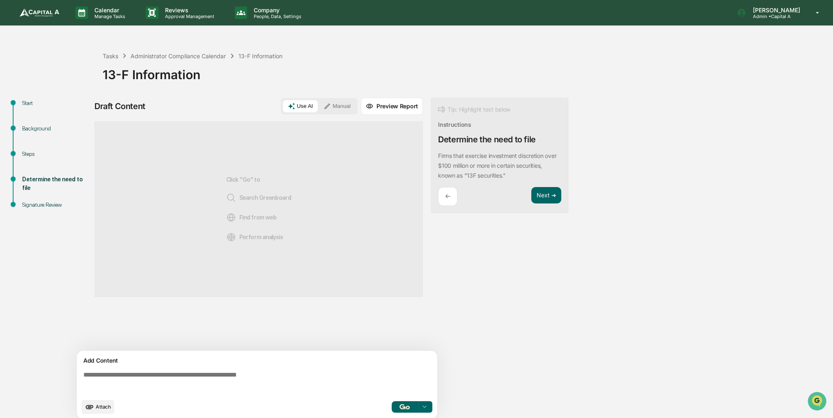
click at [47, 18] on link at bounding box center [44, 12] width 49 height 25
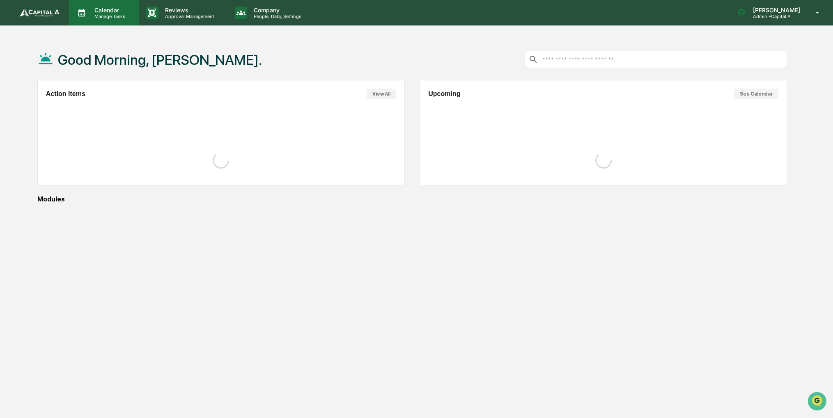
click at [100, 13] on p "Calendar" at bounding box center [108, 10] width 41 height 7
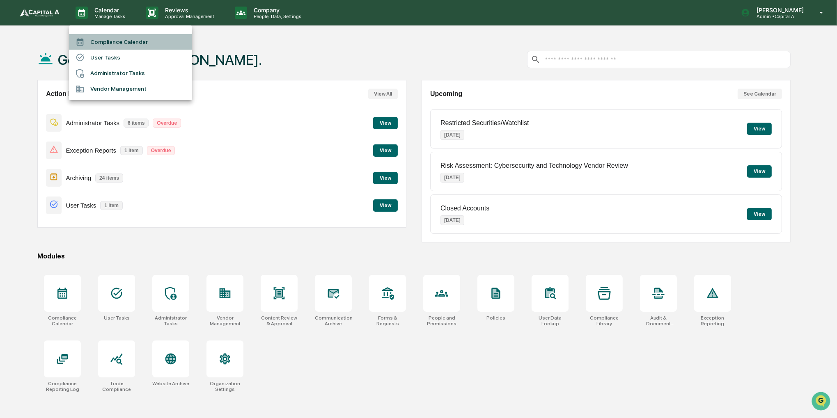
click at [101, 43] on li "Compliance Calendar" at bounding box center [130, 42] width 123 height 16
